Goal: Task Accomplishment & Management: Use online tool/utility

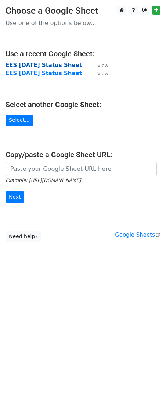
click at [33, 65] on strong "EES [DATE] Status Sheet" at bounding box center [44, 65] width 77 height 7
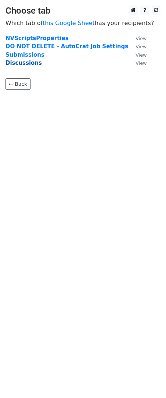
click at [20, 63] on strong "Discussions" at bounding box center [24, 63] width 36 height 7
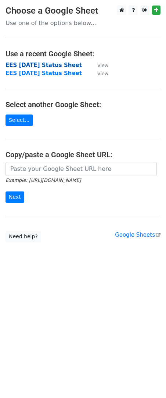
click at [45, 66] on strong "EES 8.4.25 Status Sheet" at bounding box center [44, 65] width 77 height 7
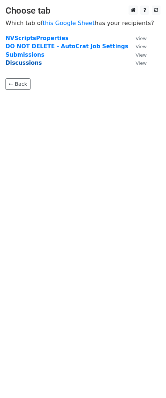
click at [23, 65] on strong "Discussions" at bounding box center [24, 63] width 36 height 7
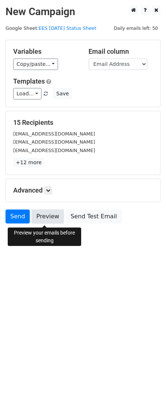
click at [50, 220] on link "Preview" at bounding box center [48, 216] width 32 height 14
click at [36, 219] on link "Preview" at bounding box center [48, 216] width 32 height 14
click at [48, 219] on link "Preview" at bounding box center [48, 216] width 32 height 14
click at [41, 222] on link "Preview" at bounding box center [48, 216] width 32 height 14
click at [52, 221] on link "Preview" at bounding box center [48, 216] width 32 height 14
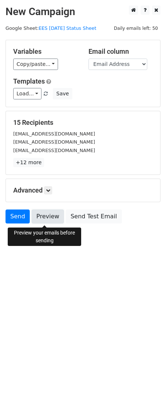
click at [35, 213] on link "Preview" at bounding box center [48, 216] width 32 height 14
click at [47, 220] on link "Preview" at bounding box center [48, 216] width 32 height 14
click at [40, 209] on form "Variables Copy/paste... {{First Name}} {{Last Name}} {{Email Address}} {{Block …" at bounding box center [83, 133] width 155 height 187
click at [39, 214] on link "Preview" at bounding box center [48, 216] width 32 height 14
click at [35, 217] on link "Preview" at bounding box center [48, 216] width 32 height 14
